Goal: Entertainment & Leisure: Consume media (video, audio)

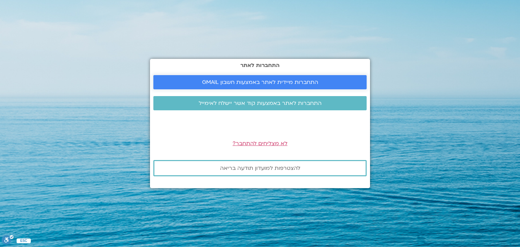
click at [252, 88] on link "התחברות מיידית לאתר באמצעות חשבון GMAIL" at bounding box center [259, 82] width 213 height 14
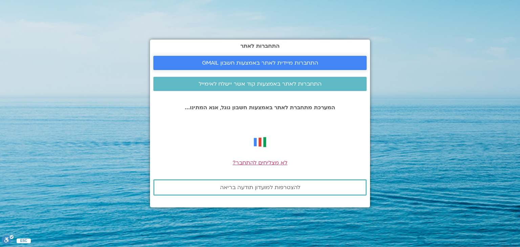
click at [196, 68] on link "התחברות מיידית לאתר באמצעות חשבון GMAIL" at bounding box center [259, 63] width 213 height 14
click at [302, 136] on div at bounding box center [259, 142] width 213 height 19
click at [260, 66] on span "התחברות מיידית לאתר באמצעות חשבון GMAIL" at bounding box center [260, 63] width 116 height 6
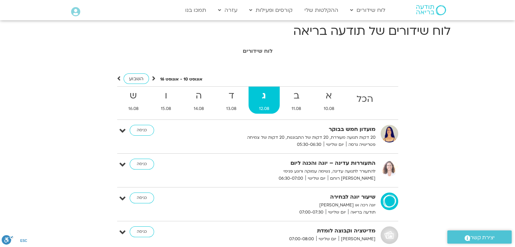
click at [154, 78] on icon at bounding box center [153, 78] width 3 height 7
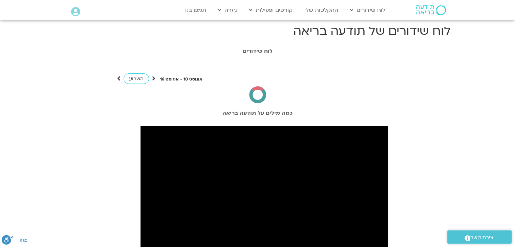
click at [154, 78] on icon at bounding box center [153, 78] width 3 height 7
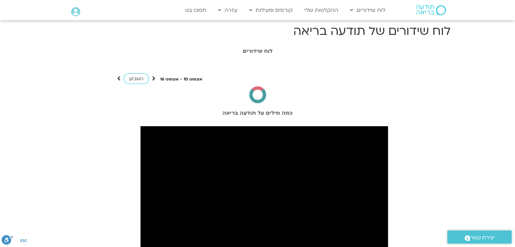
click at [154, 78] on icon at bounding box center [153, 78] width 3 height 7
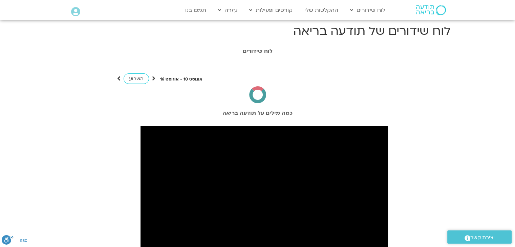
click at [154, 78] on icon at bounding box center [153, 78] width 3 height 7
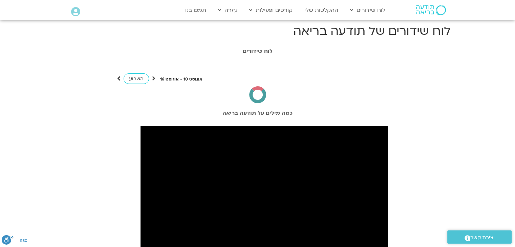
click at [154, 78] on icon at bounding box center [153, 78] width 3 height 7
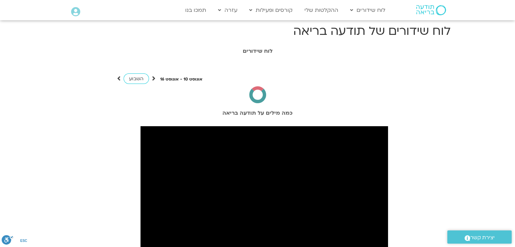
click at [154, 78] on icon at bounding box center [153, 78] width 3 height 7
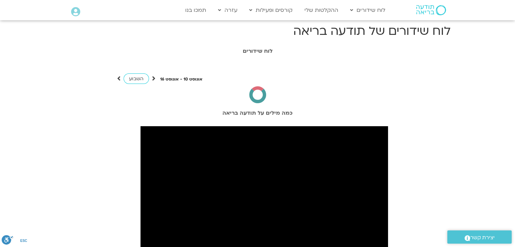
click at [154, 78] on icon at bounding box center [153, 78] width 3 height 7
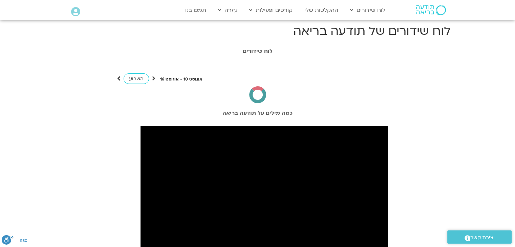
click at [154, 78] on icon at bounding box center [153, 78] width 3 height 7
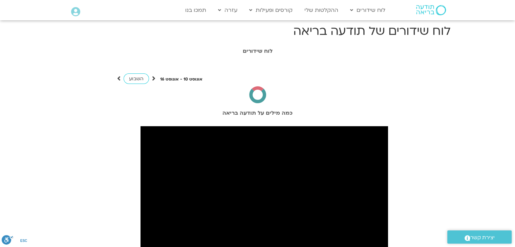
click at [154, 78] on icon at bounding box center [153, 78] width 3 height 7
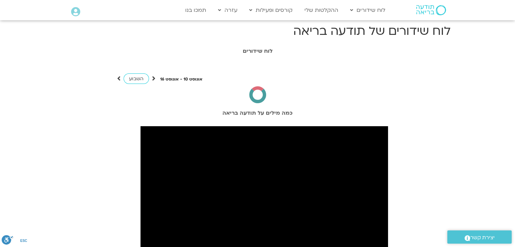
click at [154, 78] on icon at bounding box center [153, 78] width 3 height 7
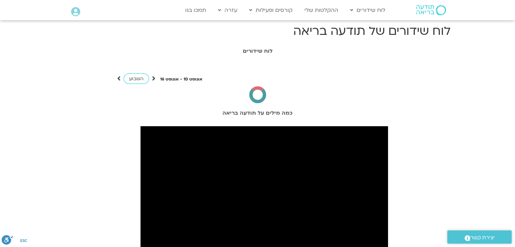
click at [154, 78] on icon at bounding box center [153, 78] width 3 height 7
drag, startPoint x: 154, startPoint y: 78, endPoint x: 0, endPoint y: -24, distance: 184.9
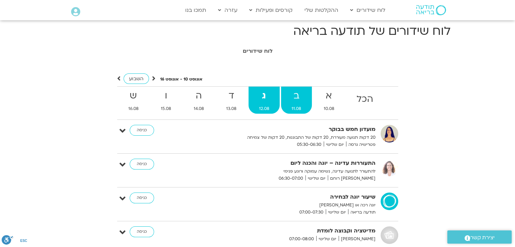
click at [292, 105] on span "11.08" at bounding box center [296, 108] width 31 height 7
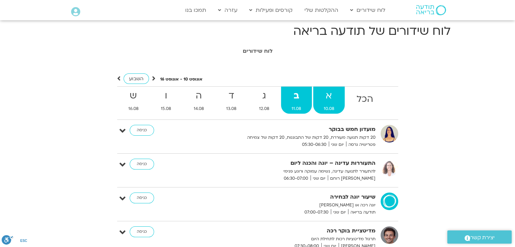
click at [329, 108] on span "10.08" at bounding box center [329, 108] width 32 height 7
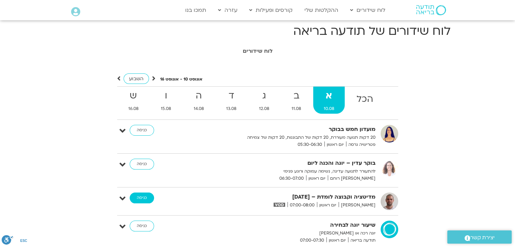
click at [142, 197] on link "כניסה" at bounding box center [142, 198] width 24 height 11
